Goal: Navigation & Orientation: Find specific page/section

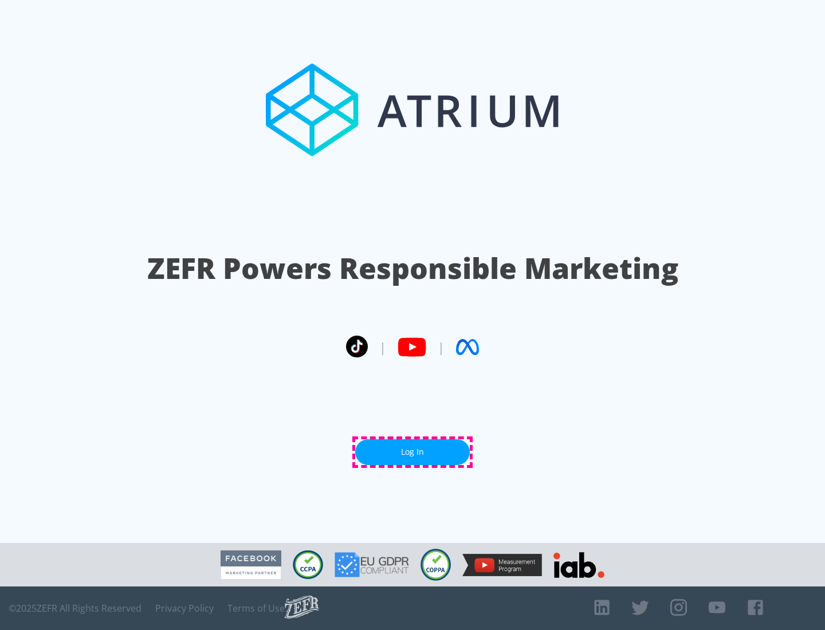
click at [413, 452] on link "Log In" at bounding box center [412, 453] width 115 height 26
